Goal: Download file/media

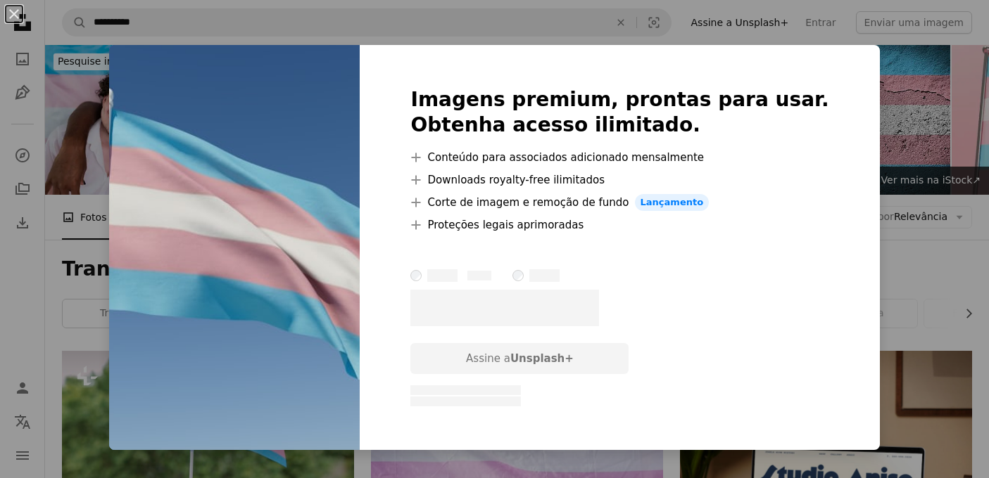
scroll to position [1566, 0]
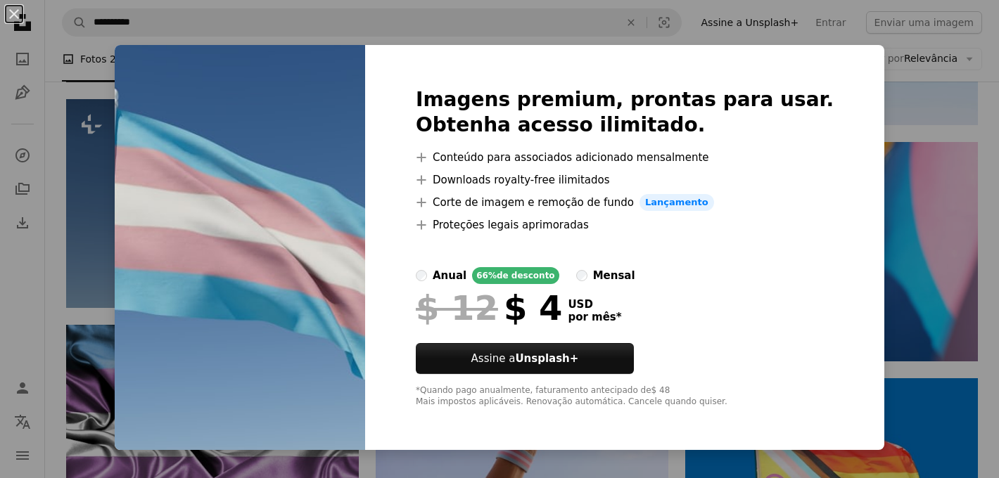
click at [910, 194] on div "An X shape Imagens premium, prontas para usar. Obtenha acesso ilimitado. A plus…" at bounding box center [499, 239] width 999 height 478
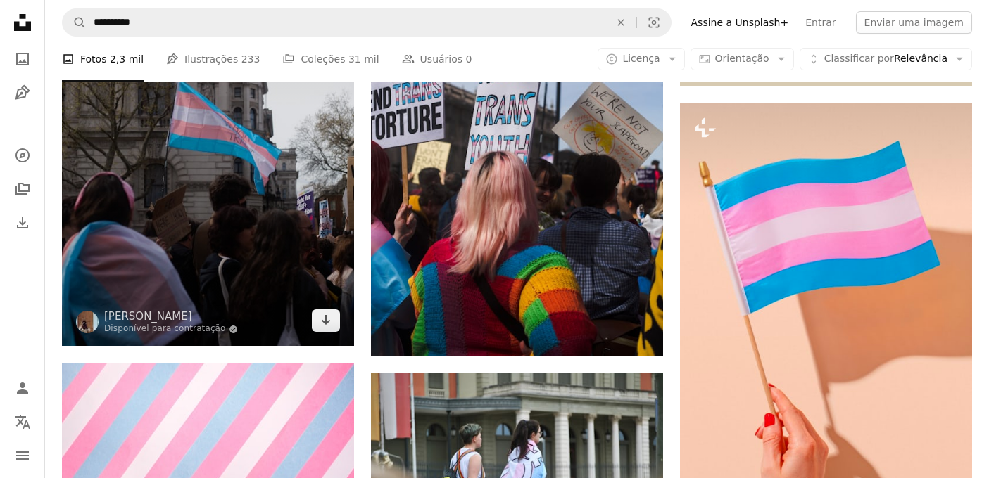
scroll to position [659, 0]
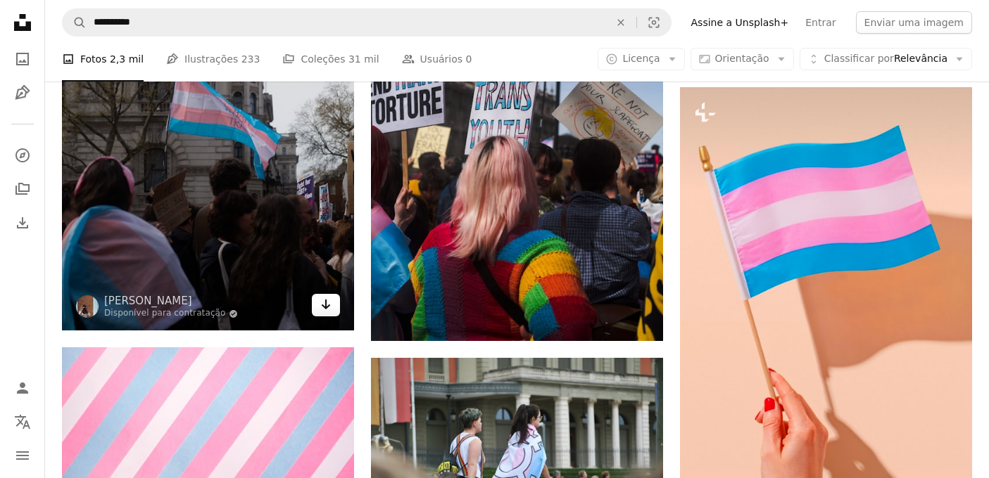
click at [326, 305] on icon "Baixar" at bounding box center [326, 305] width 9 height 10
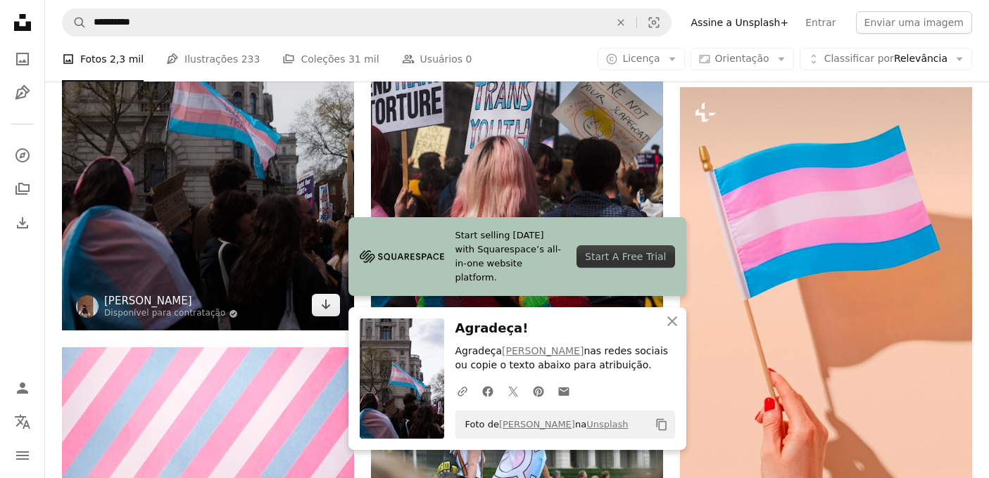
click at [180, 303] on link "[PERSON_NAME]" at bounding box center [171, 301] width 134 height 14
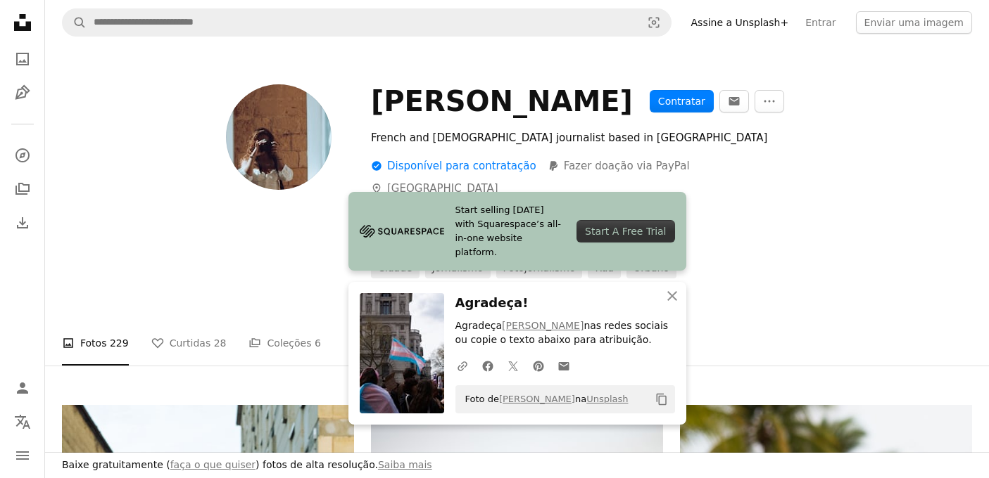
click at [754, 150] on div "French and [DEMOGRAPHIC_DATA] journalist based in [GEOGRAPHIC_DATA] A checkmark…" at bounding box center [671, 203] width 601 height 149
drag, startPoint x: 685, startPoint y: 100, endPoint x: 367, endPoint y: 103, distance: 318.8
click at [367, 103] on div "[PERSON_NAME] [PERSON_NAME] An envelope More Actions French and [DEMOGRAPHIC_DA…" at bounding box center [517, 181] width 910 height 194
copy div "[PERSON_NAME]"
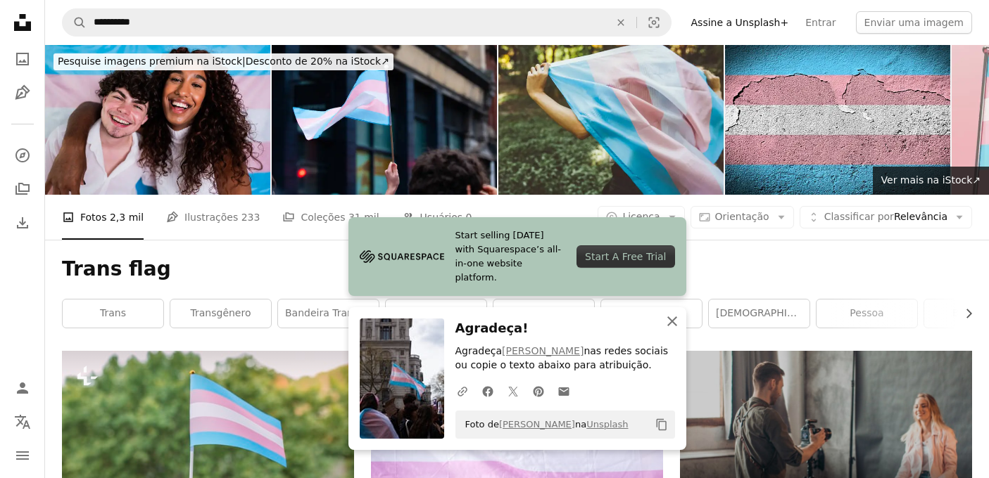
drag, startPoint x: 668, startPoint y: 324, endPoint x: 609, endPoint y: 315, distance: 60.5
click at [668, 324] on icon "button" at bounding box center [672, 322] width 10 height 10
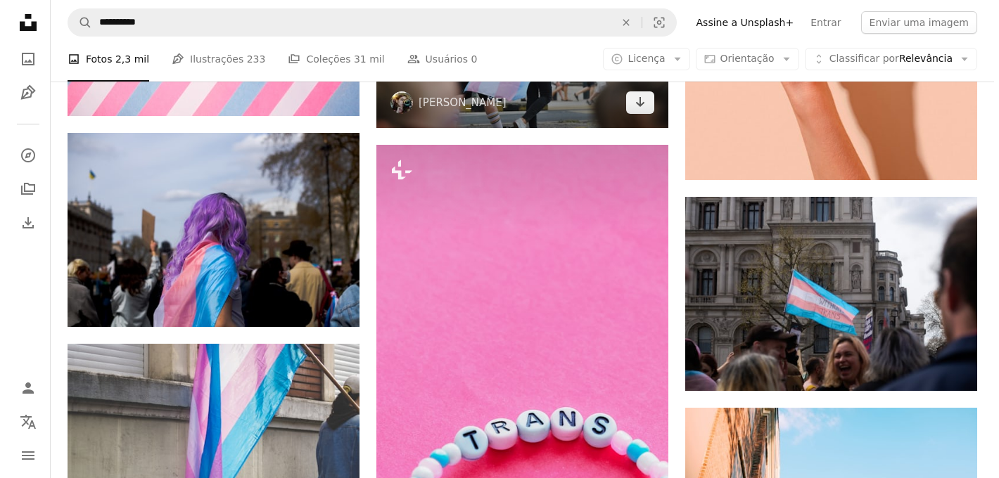
scroll to position [1085, 0]
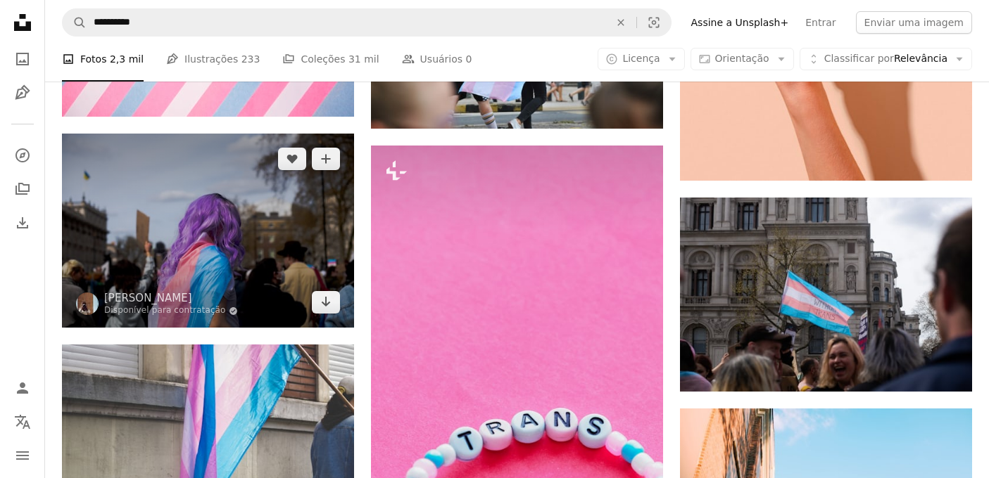
click at [203, 257] on img at bounding box center [208, 231] width 292 height 194
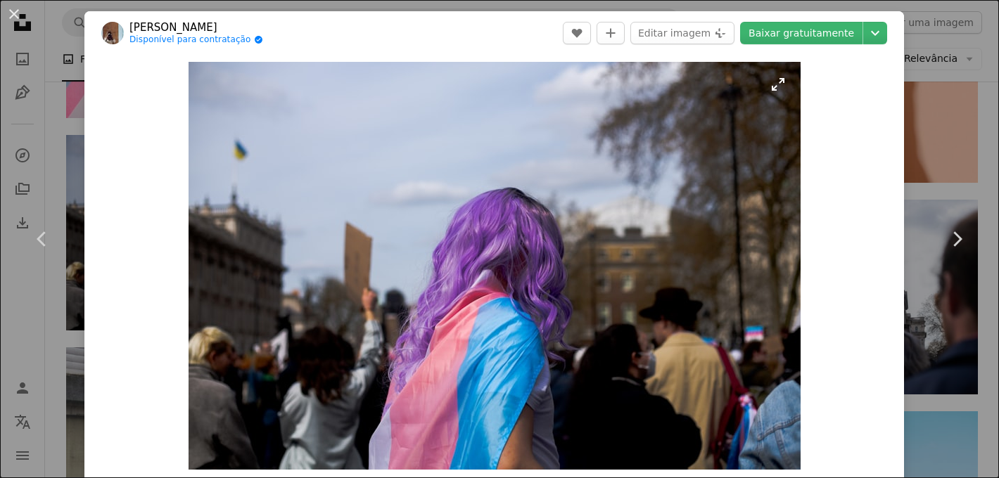
click at [354, 140] on img "Ampliar esta imagem" at bounding box center [495, 266] width 612 height 408
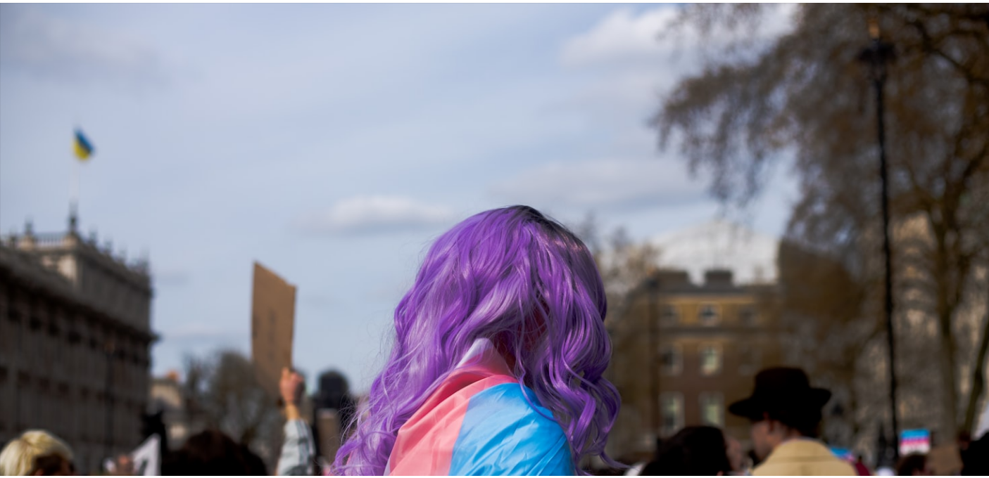
scroll to position [87, 0]
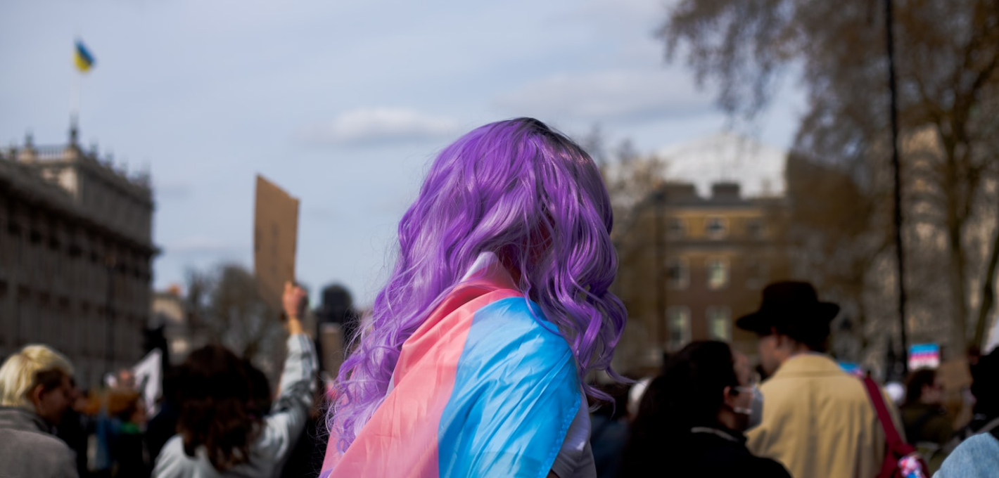
click at [456, 141] on img "Diminuir esta imagem" at bounding box center [499, 245] width 1001 height 667
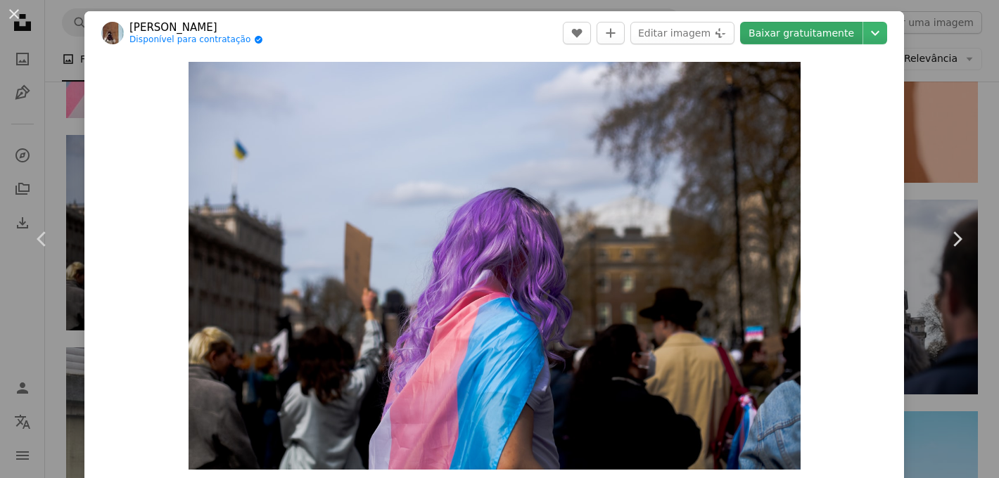
click at [785, 30] on link "Baixar gratuitamente" at bounding box center [801, 33] width 122 height 23
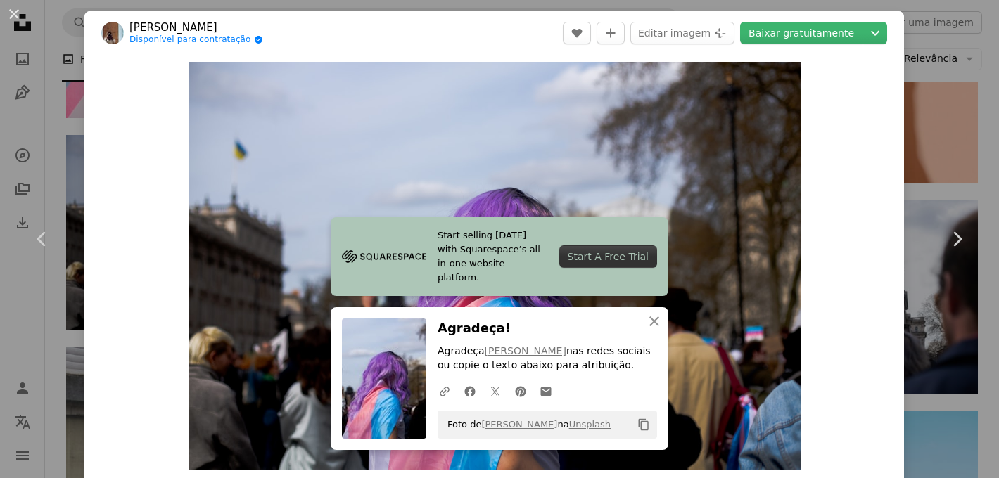
click at [67, 82] on div "An X shape Chevron left Chevron right [PERSON_NAME] Disponível para contratação…" at bounding box center [499, 239] width 999 height 478
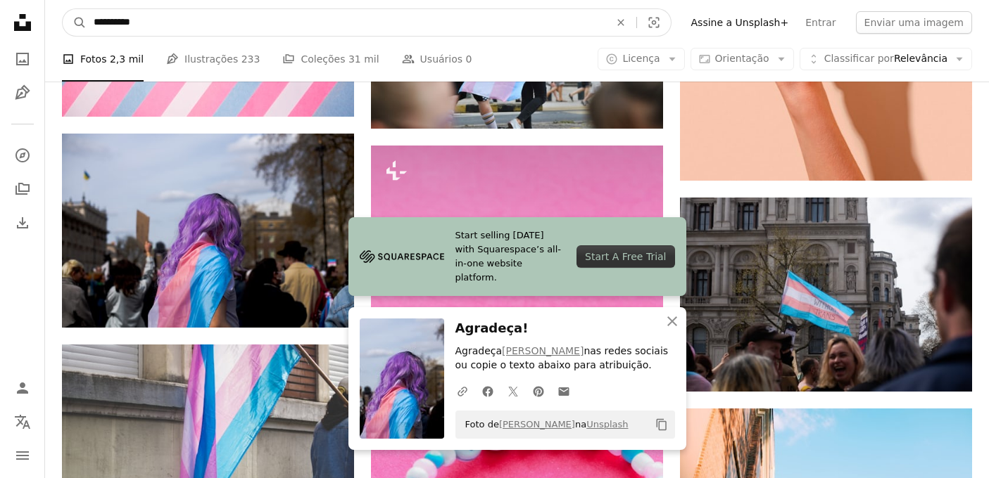
drag, startPoint x: 146, startPoint y: 13, endPoint x: 132, endPoint y: 21, distance: 16.1
click at [146, 13] on input "**********" at bounding box center [346, 22] width 519 height 27
click at [126, 24] on input "**********" at bounding box center [346, 22] width 519 height 27
type input "**********"
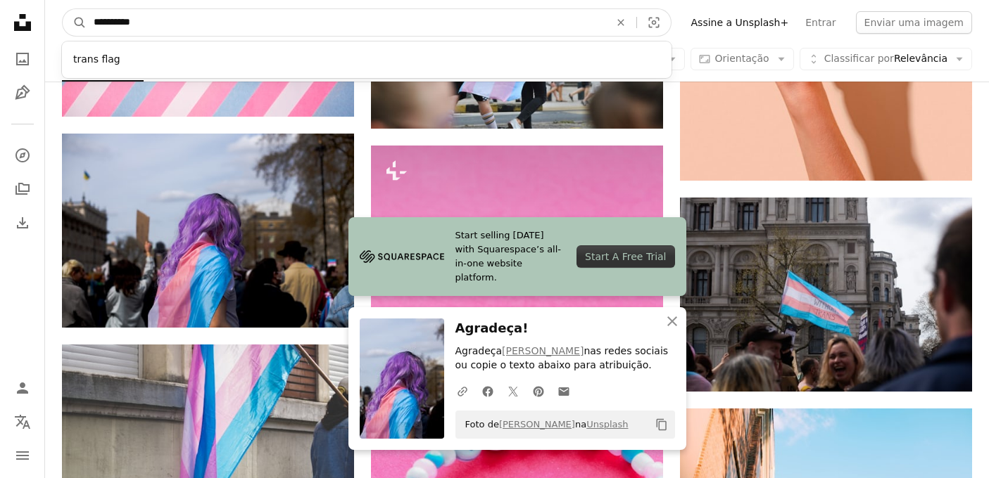
click button "A magnifying glass" at bounding box center [75, 22] width 24 height 27
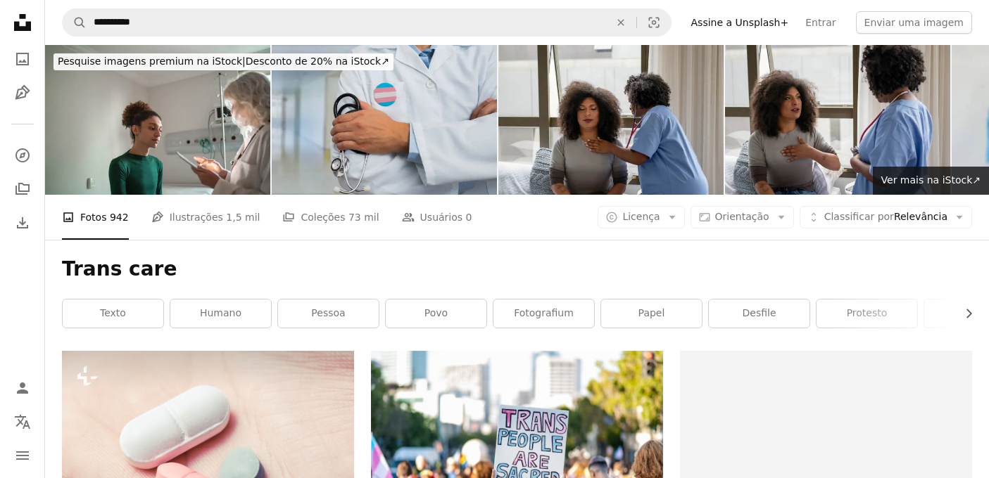
click at [364, 113] on img at bounding box center [384, 120] width 225 height 150
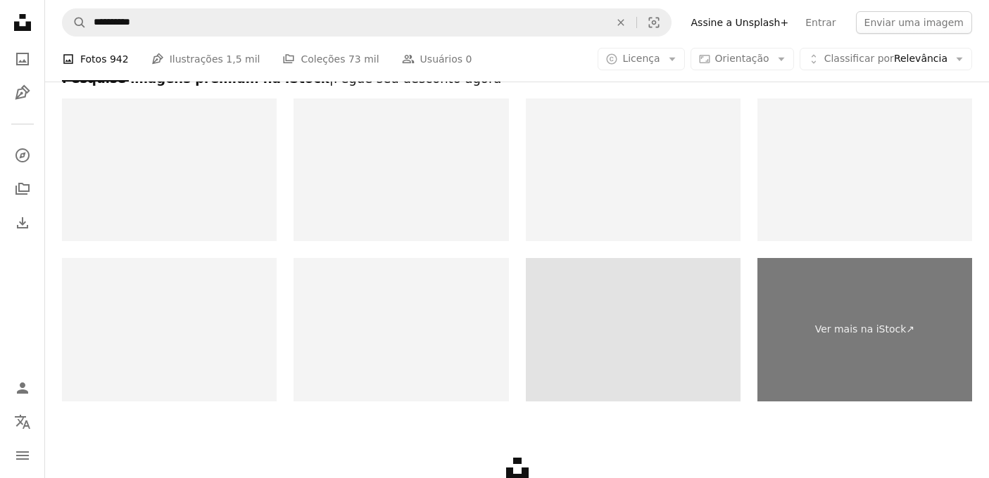
scroll to position [2704, 0]
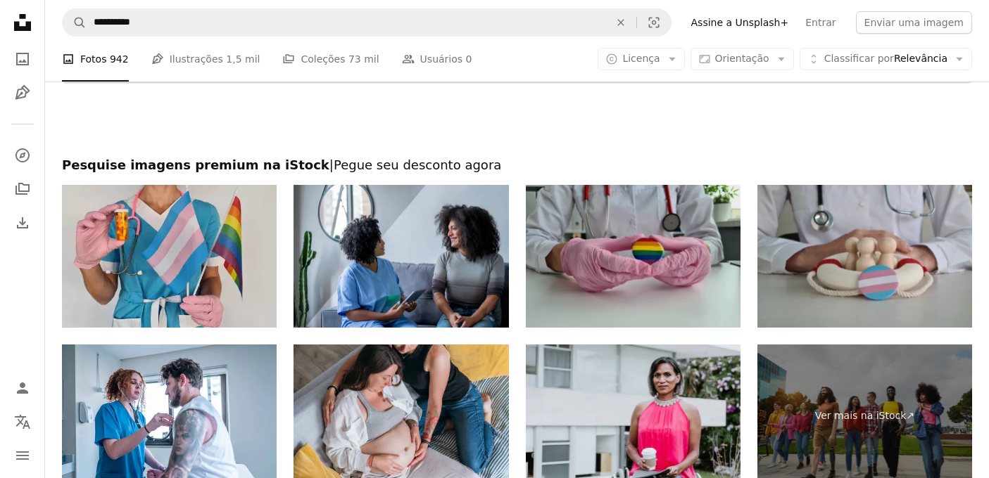
click at [625, 253] on img at bounding box center [633, 257] width 215 height 144
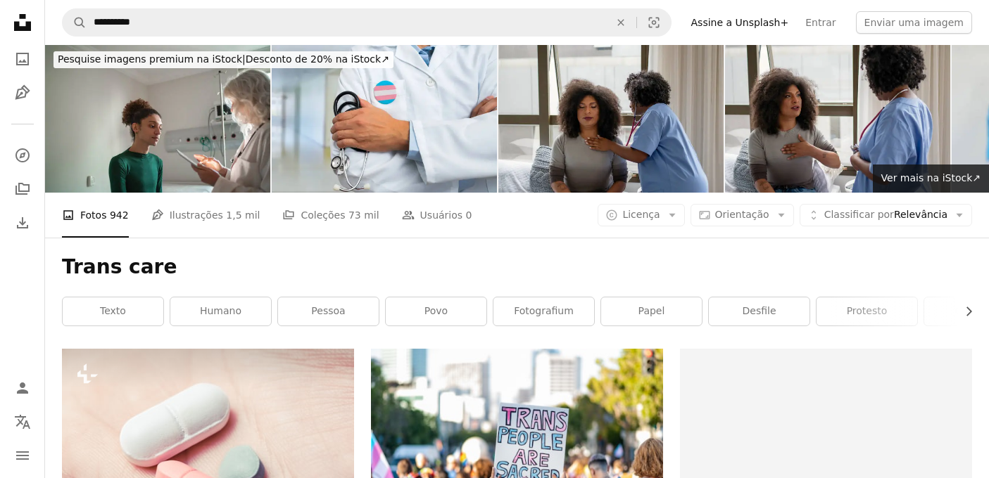
scroll to position [0, 0]
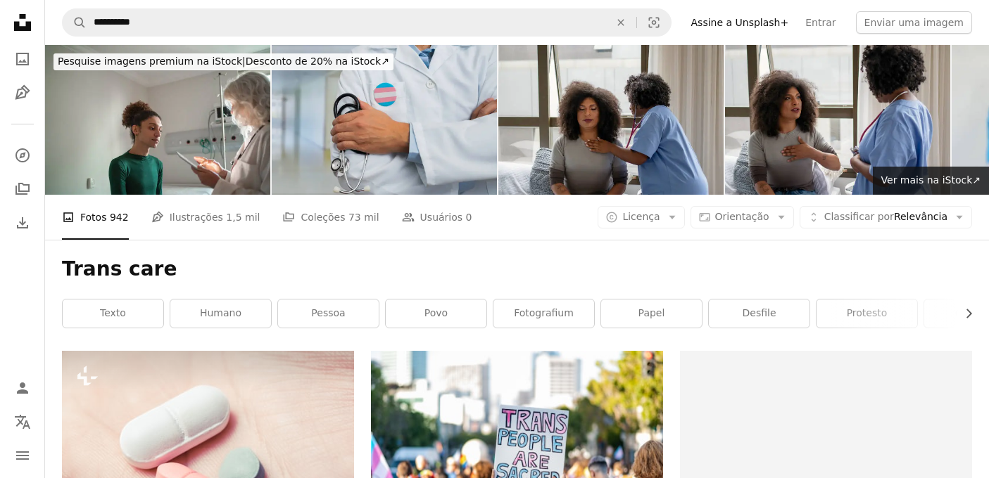
click at [398, 113] on img at bounding box center [384, 120] width 225 height 150
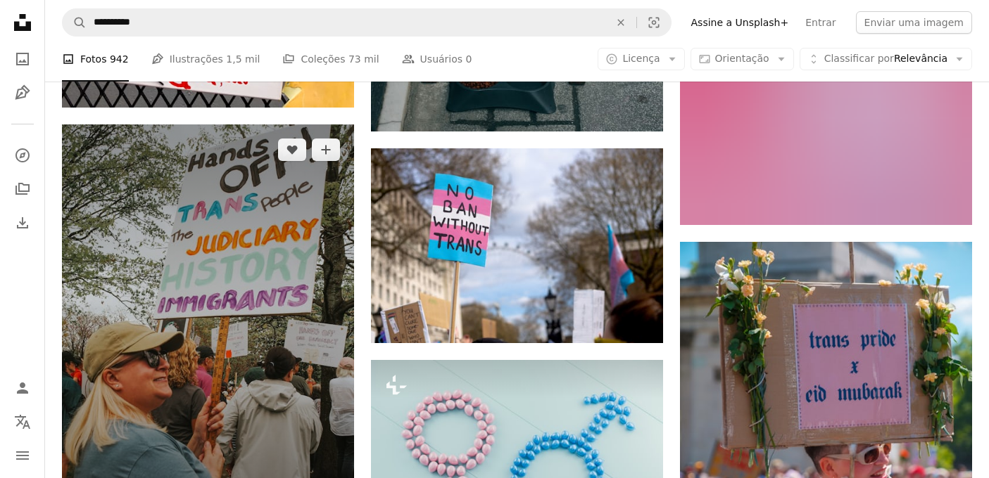
scroll to position [956, 0]
